Goal: Information Seeking & Learning: Understand process/instructions

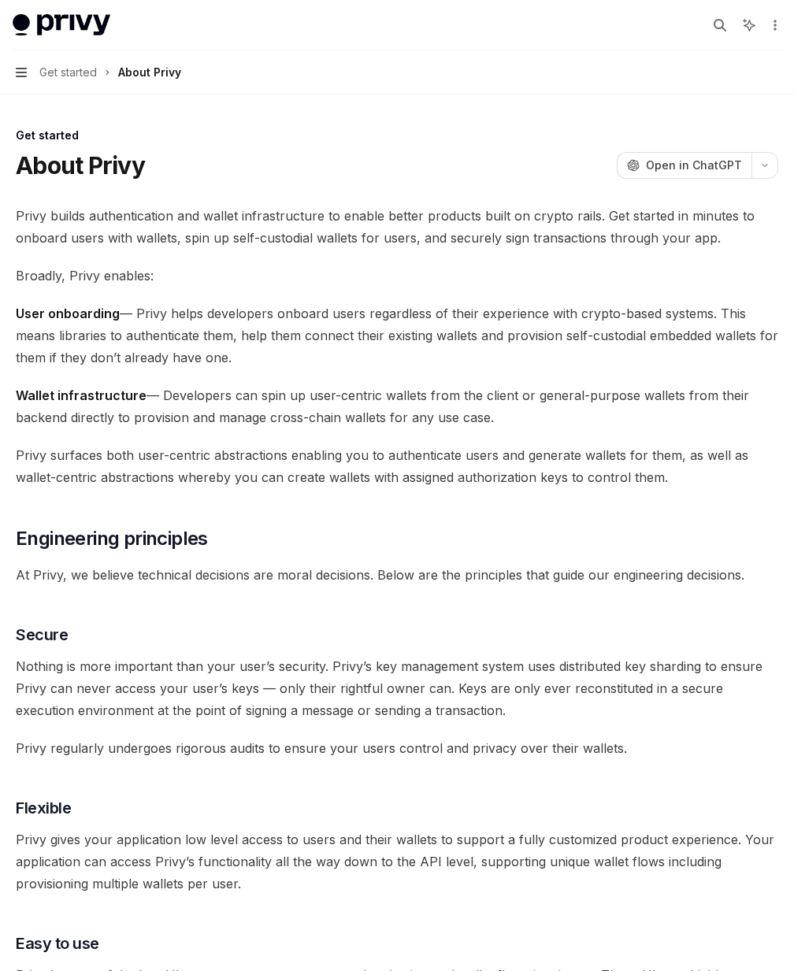
click at [16, 71] on icon "button" at bounding box center [21, 72] width 11 height 13
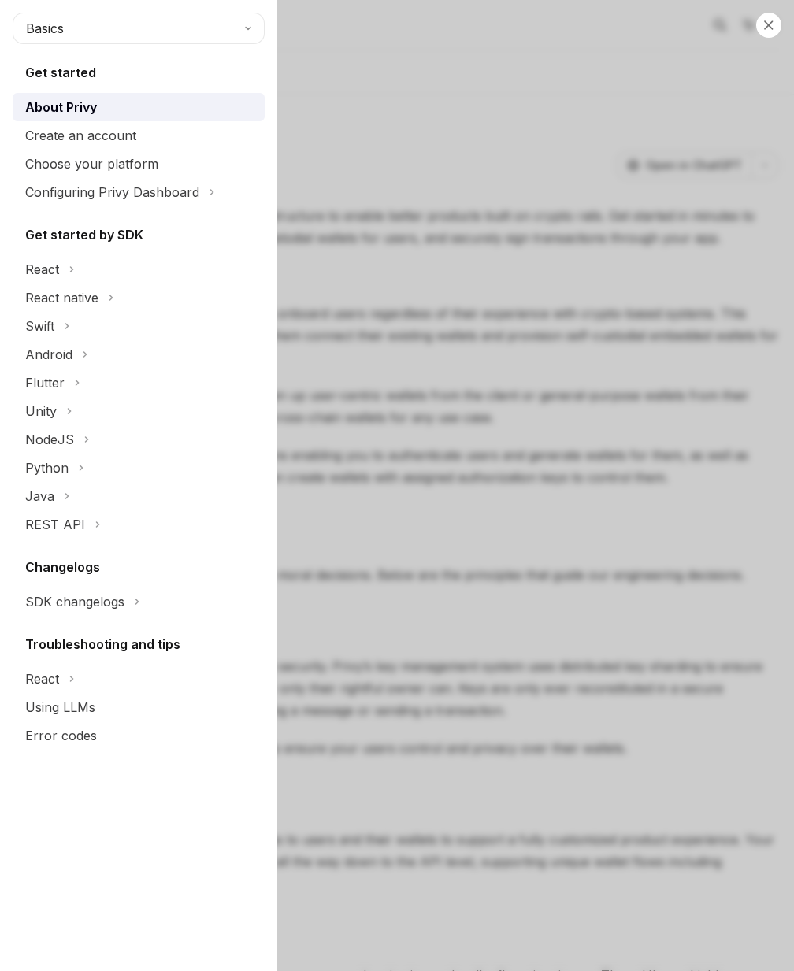
click at [493, 705] on div "Close navigation Basics Get started About Privy Create an account Choose your p…" at bounding box center [397, 485] width 794 height 971
type textarea "*"
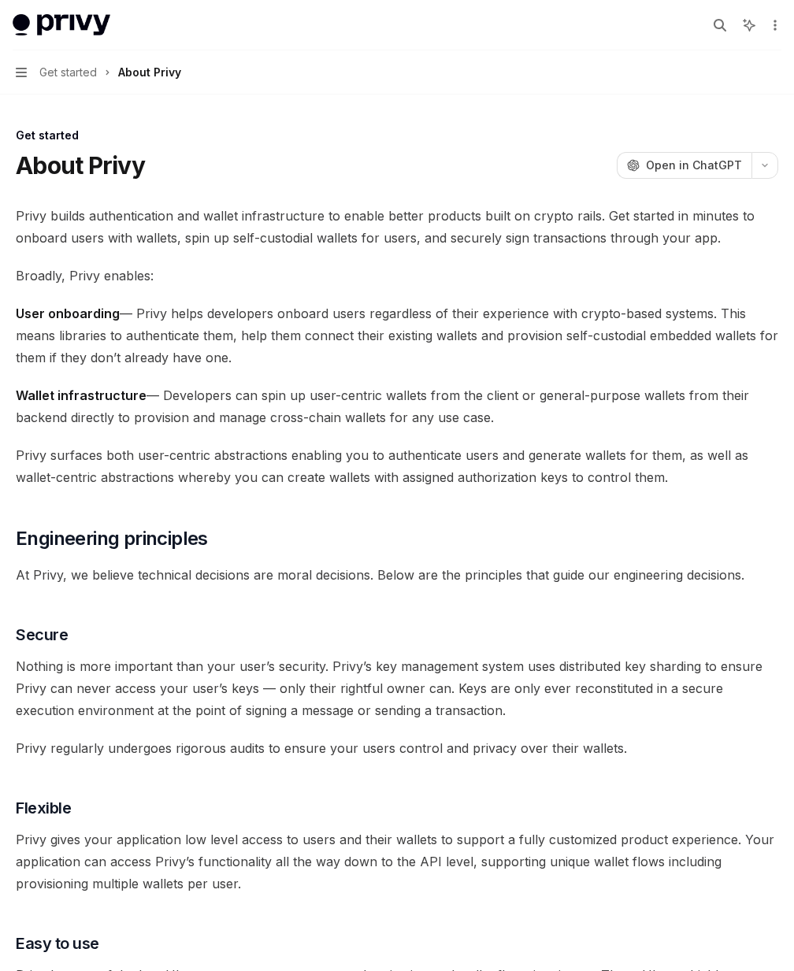
click at [577, 669] on span "Nothing is more important than your user’s security. Privy’s key management sys…" at bounding box center [397, 688] width 762 height 66
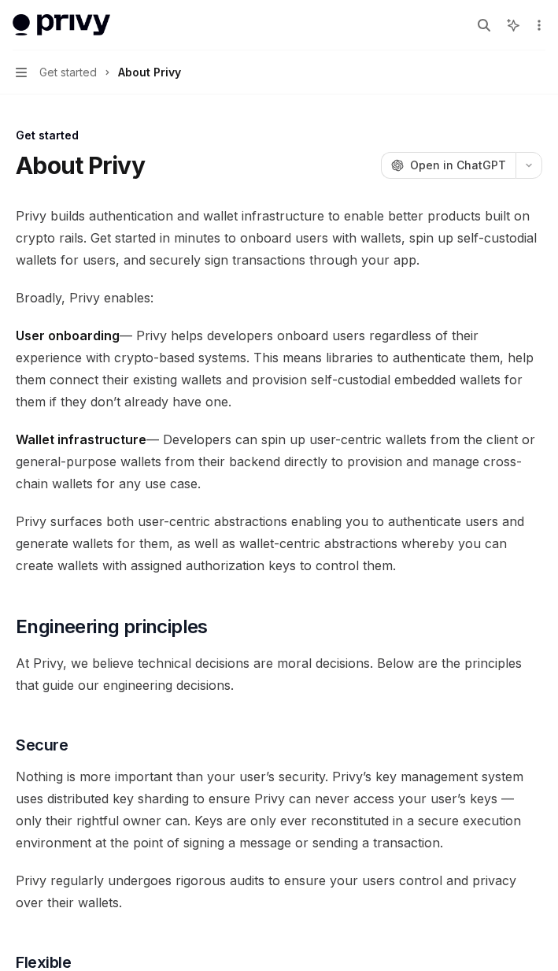
click at [183, 571] on span "Privy surfaces both user-centric abstractions enabling you to authenticate user…" at bounding box center [279, 543] width 527 height 66
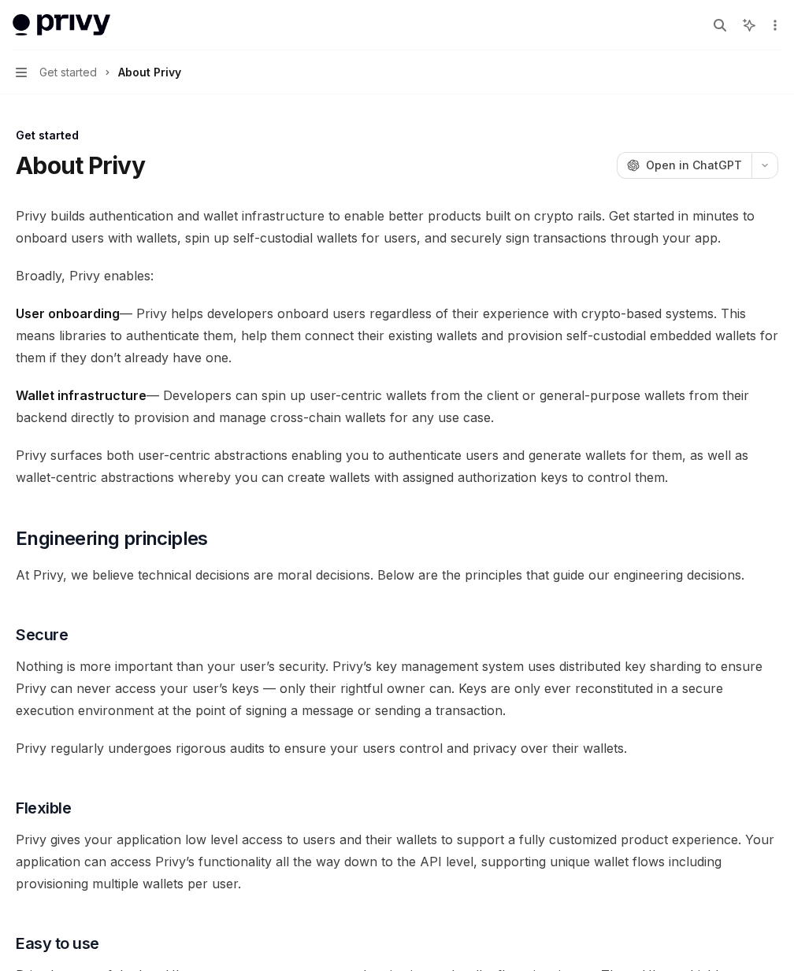
type textarea "*"
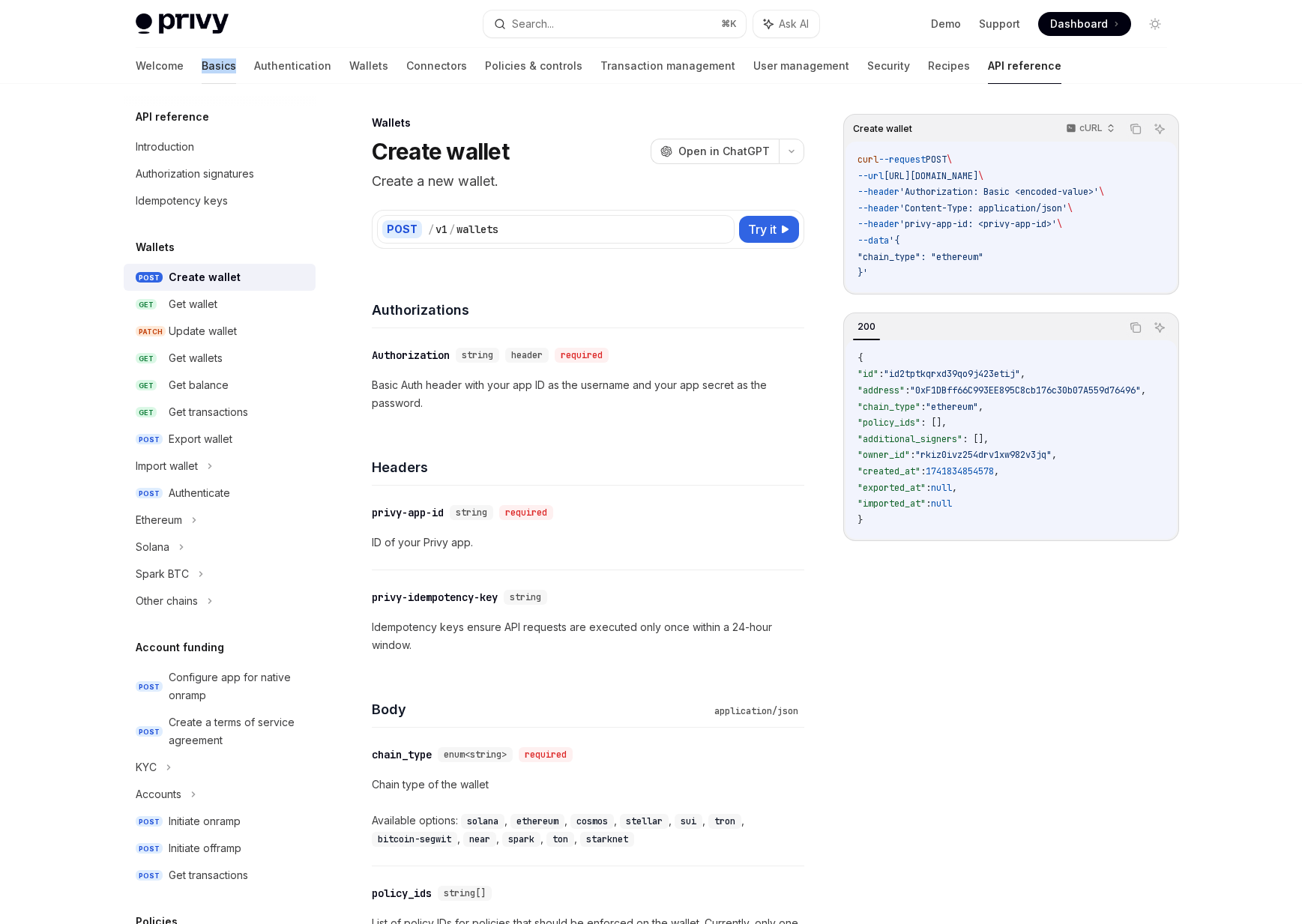
drag, startPoint x: 0, startPoint y: 0, endPoint x: 141, endPoint y: 66, distance: 155.7
click at [202, 66] on link "Basics" at bounding box center [219, 66] width 34 height 36
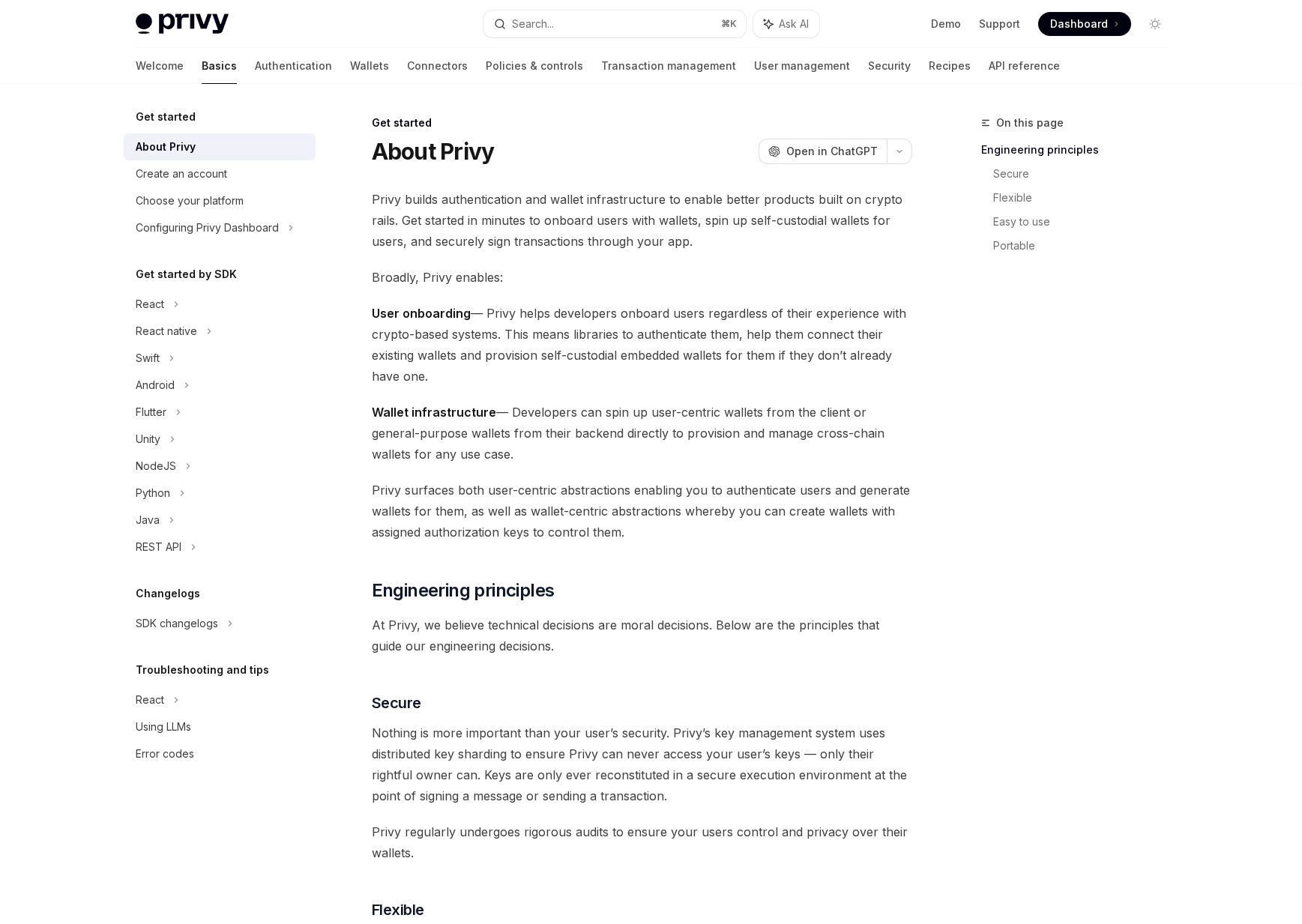
click at [202, 74] on link "Basics" at bounding box center [219, 66] width 35 height 36
click at [202, 67] on link "Basics" at bounding box center [219, 66] width 35 height 36
click at [185, 200] on div "Choose your platform" at bounding box center [189, 201] width 108 height 18
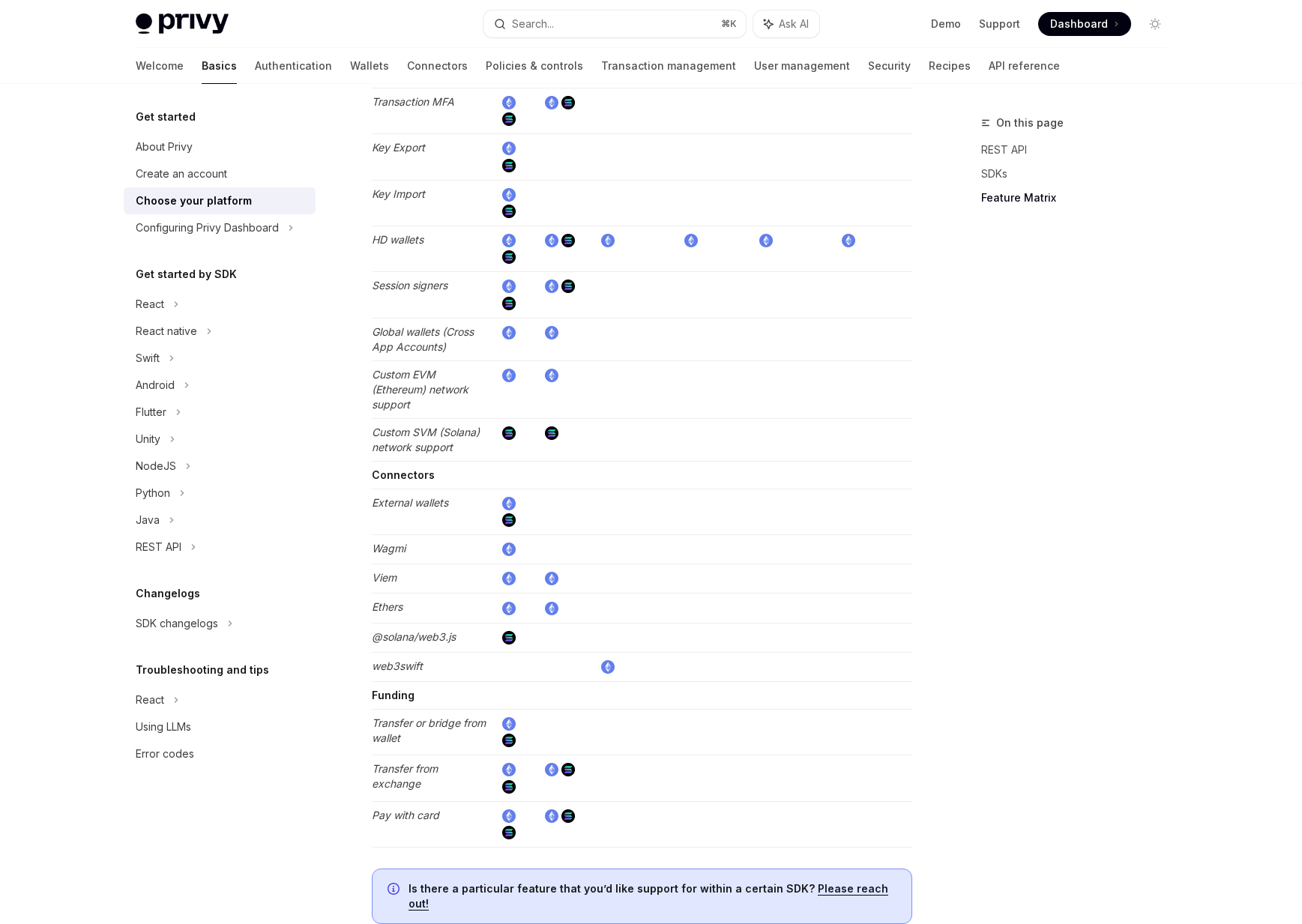
scroll to position [2524, 0]
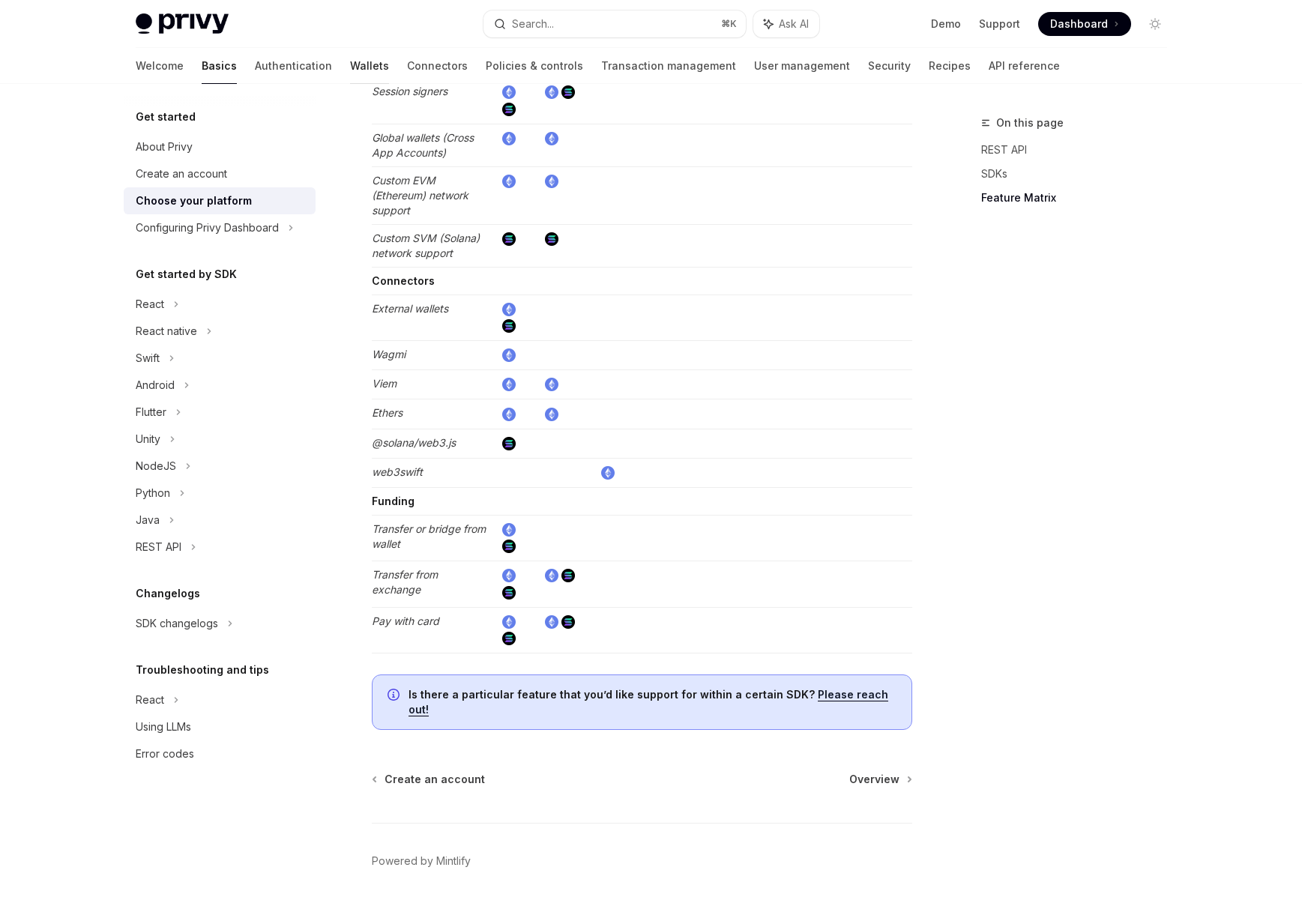
click at [350, 69] on link "Wallets" at bounding box center [369, 66] width 39 height 36
type textarea "*"
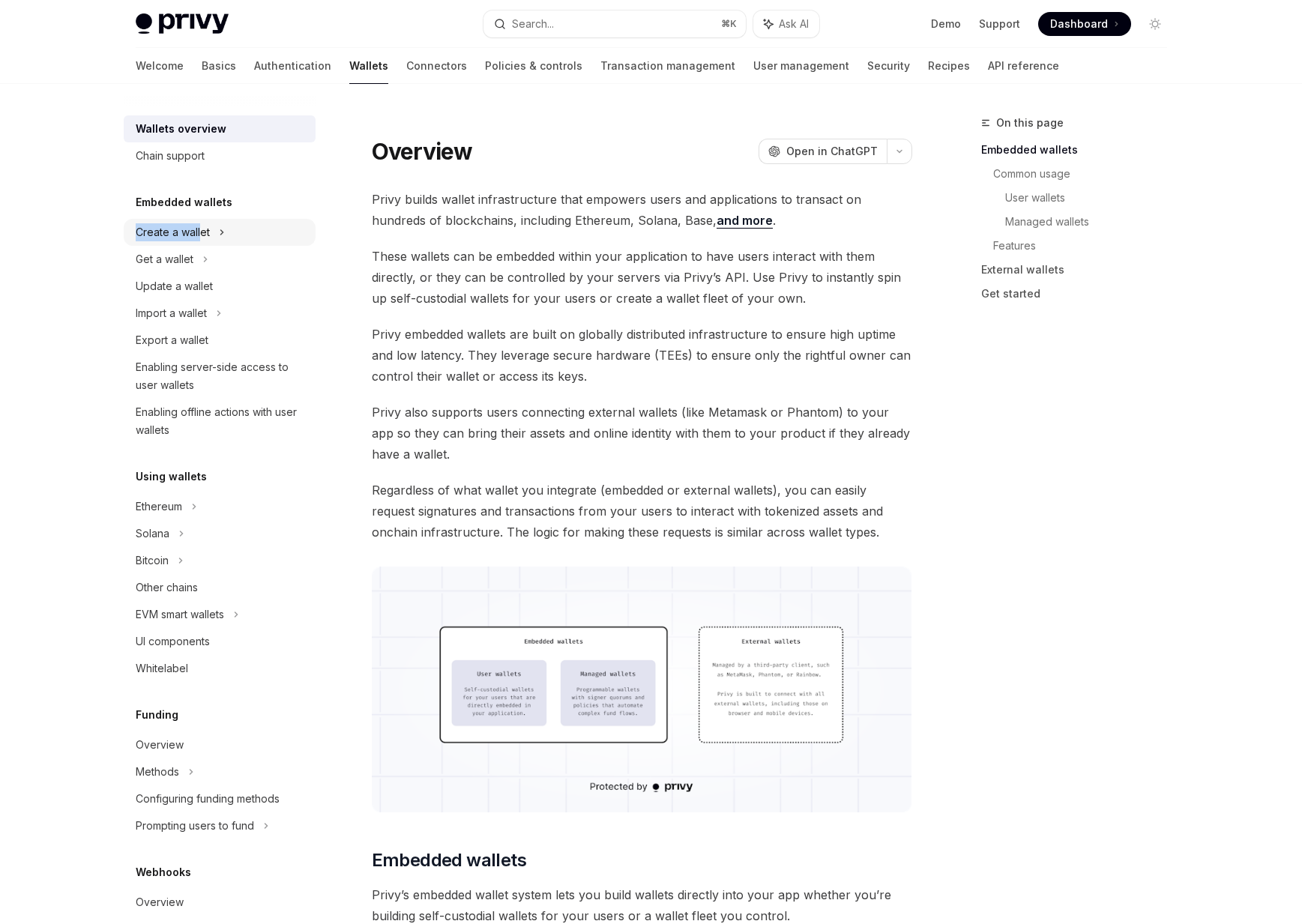
click at [199, 224] on div "Create a wallet" at bounding box center [220, 232] width 192 height 27
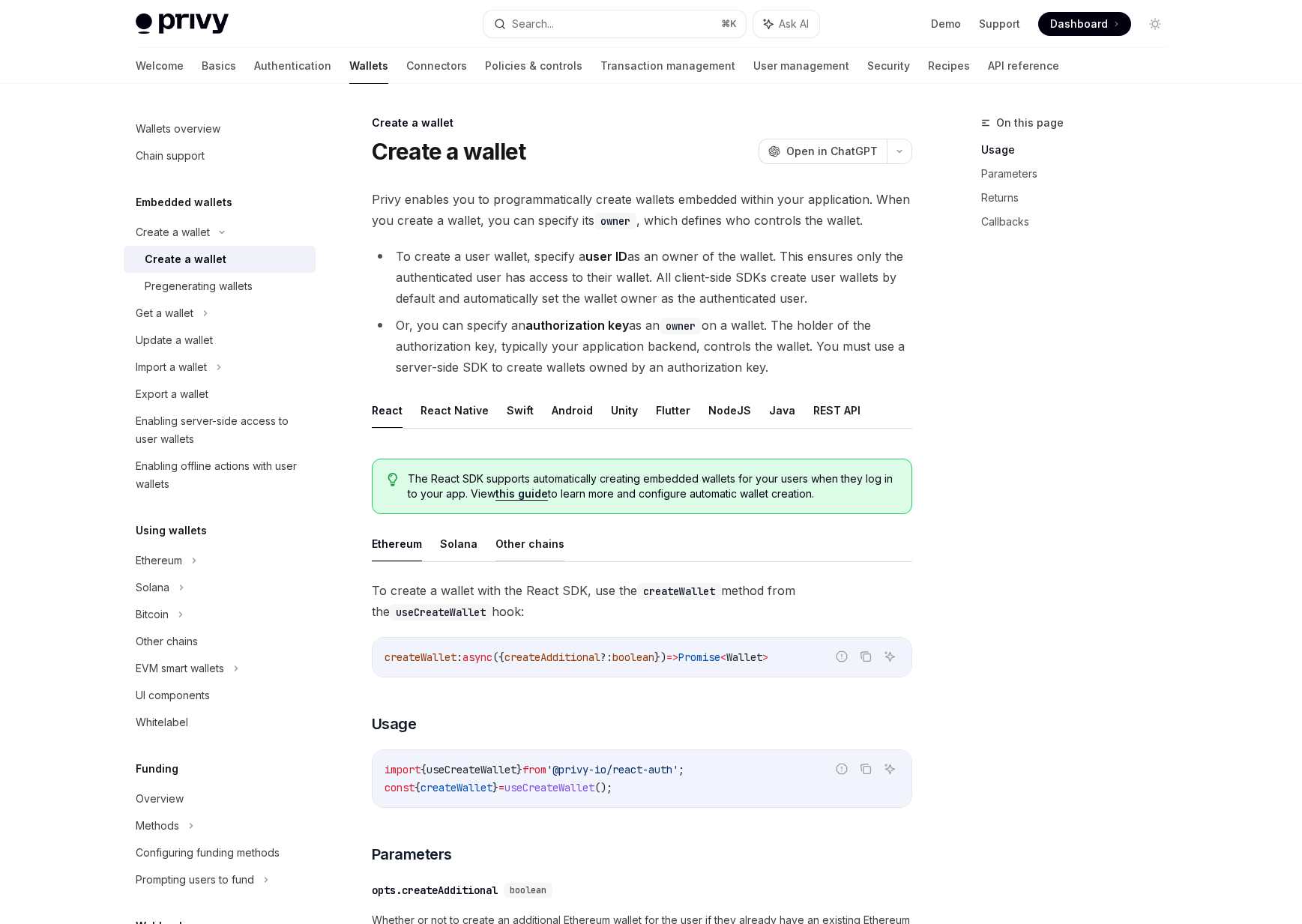
click at [531, 532] on button "Other chains" at bounding box center [530, 543] width 69 height 35
type textarea "*"
